Goal: Use online tool/utility: Utilize a website feature to perform a specific function

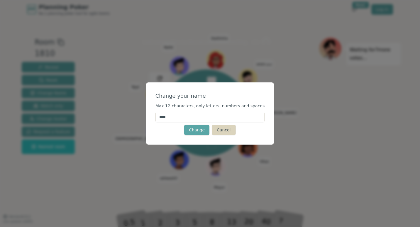
click at [222, 131] on button "Cancel" at bounding box center [224, 130] width 24 height 11
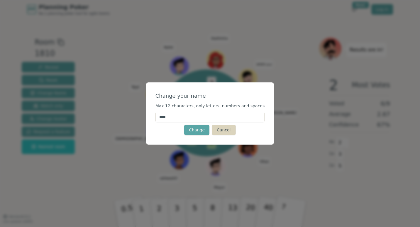
click at [227, 132] on button "Cancel" at bounding box center [224, 130] width 24 height 11
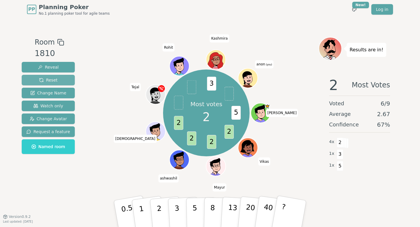
click at [43, 80] on span "Reset" at bounding box center [48, 80] width 18 height 6
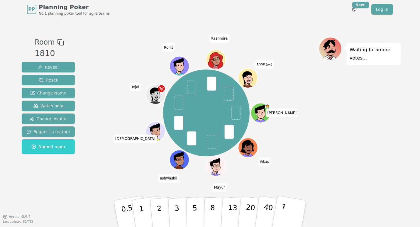
click at [267, 62] on span "anon (you)" at bounding box center [264, 64] width 18 height 8
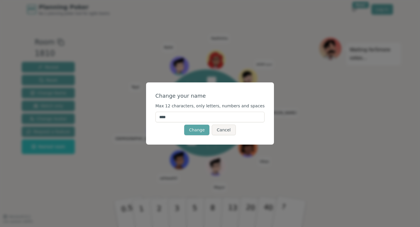
click at [177, 119] on input "****" at bounding box center [210, 117] width 109 height 11
type input "*"
type input "*****"
click button "Change" at bounding box center [196, 130] width 25 height 11
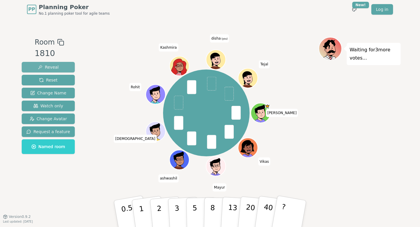
click at [49, 68] on span "Reveal" at bounding box center [48, 67] width 21 height 6
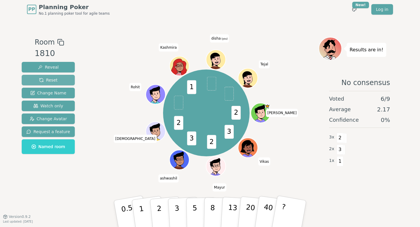
click at [38, 83] on button "Reset" at bounding box center [48, 80] width 53 height 11
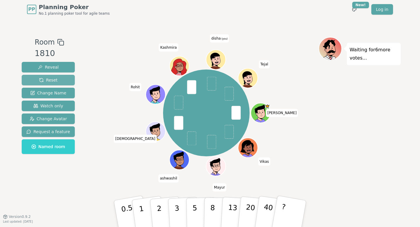
click at [55, 79] on span "Reset" at bounding box center [48, 80] width 18 height 6
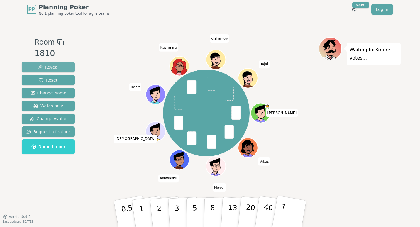
click at [56, 68] on button "Reveal" at bounding box center [48, 67] width 53 height 11
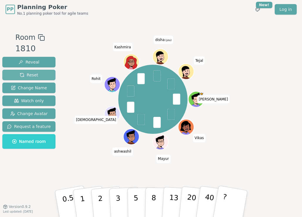
click at [27, 72] on button "Reset" at bounding box center [28, 75] width 53 height 11
click at [30, 74] on span "Reset" at bounding box center [29, 75] width 18 height 6
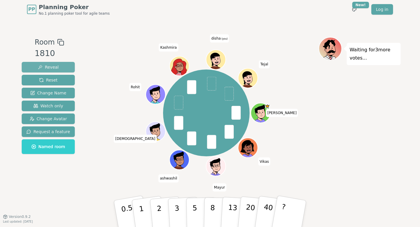
click at [58, 64] on button "Reveal" at bounding box center [48, 67] width 53 height 11
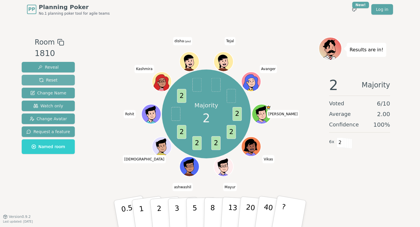
click at [47, 80] on span "Reset" at bounding box center [48, 80] width 18 height 6
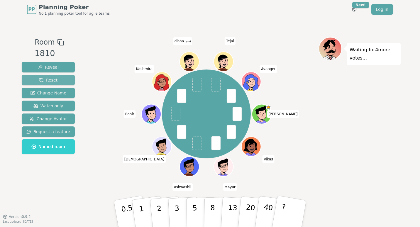
click at [47, 78] on span "Reset" at bounding box center [48, 80] width 18 height 6
click at [315, 103] on div "[PERSON_NAME] Kashmira disha (you) Tejal Avanger" at bounding box center [206, 114] width 225 height 133
click at [322, 112] on div "Waiting for 3 more votes..." at bounding box center [360, 117] width 82 height 161
click at [55, 66] on span "Reveal" at bounding box center [48, 67] width 21 height 6
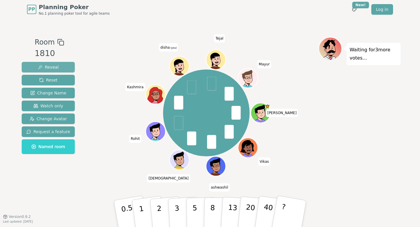
click at [48, 70] on span "Reveal" at bounding box center [48, 67] width 21 height 6
click at [48, 68] on span "Reveal" at bounding box center [48, 67] width 21 height 6
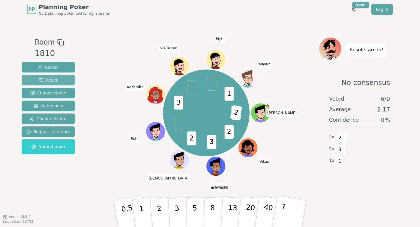
click at [36, 78] on button "Reset" at bounding box center [48, 80] width 53 height 11
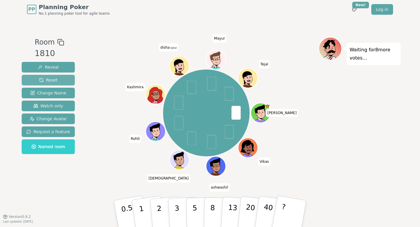
click at [56, 78] on button "Reset" at bounding box center [48, 80] width 53 height 11
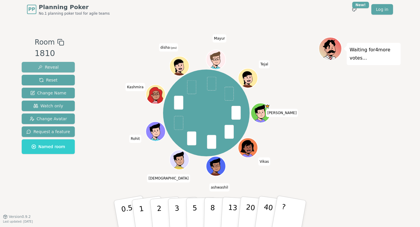
click at [52, 68] on span "Reveal" at bounding box center [48, 67] width 21 height 6
